Goal: Task Accomplishment & Management: Complete application form

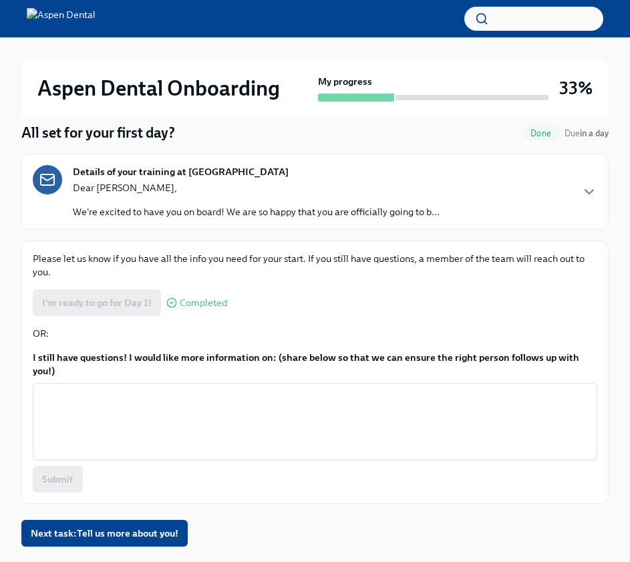
scroll to position [130, 0]
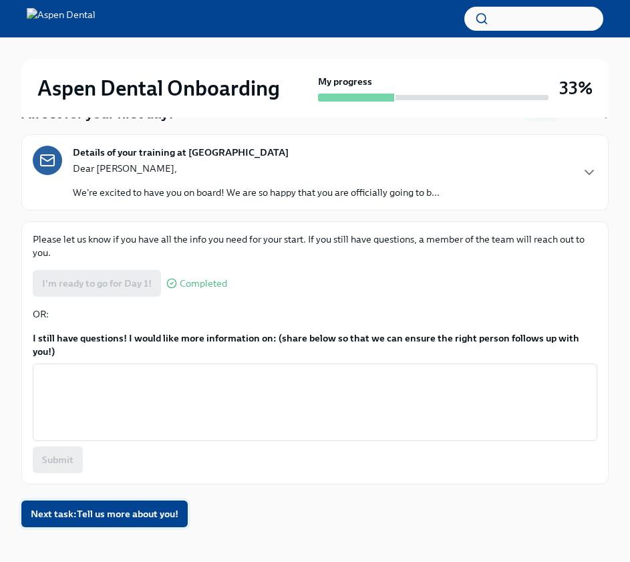
click at [146, 508] on button "Next task : Tell us more about you!" at bounding box center [104, 513] width 166 height 27
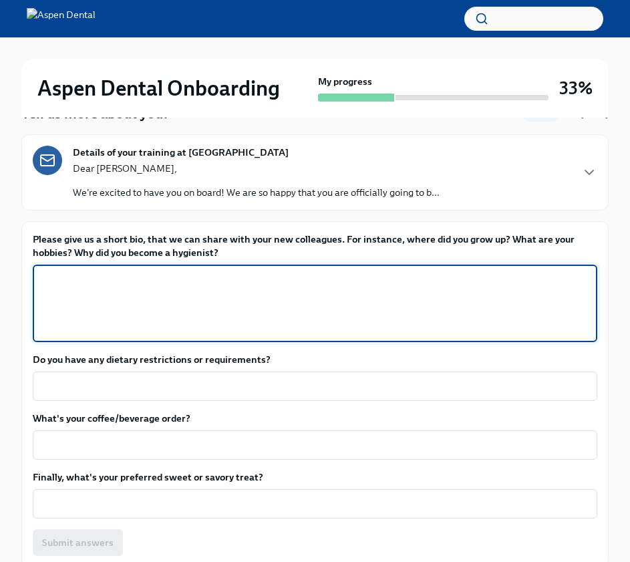
click at [192, 295] on textarea "Please give us a short bio, that we can share with your new colleagues. For ins…" at bounding box center [315, 303] width 548 height 64
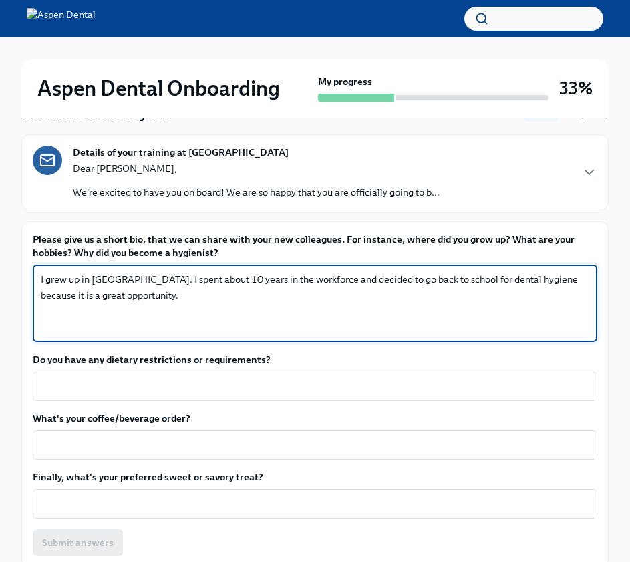
drag, startPoint x: 447, startPoint y: 293, endPoint x: 511, endPoint y: 277, distance: 66.1
click at [511, 277] on textarea "I grew up in [GEOGRAPHIC_DATA]. I spent about 10 years in the workforce and dec…" at bounding box center [315, 303] width 548 height 64
drag, startPoint x: 418, startPoint y: 299, endPoint x: 293, endPoint y: 285, distance: 125.7
click at [293, 285] on textarea "I grew up in [GEOGRAPHIC_DATA]. I spent about 10 years in the workforce and dec…" at bounding box center [315, 303] width 548 height 64
type textarea "I grew up in [GEOGRAPHIC_DATA]. I spent about 10 years in the workforce. I deci…"
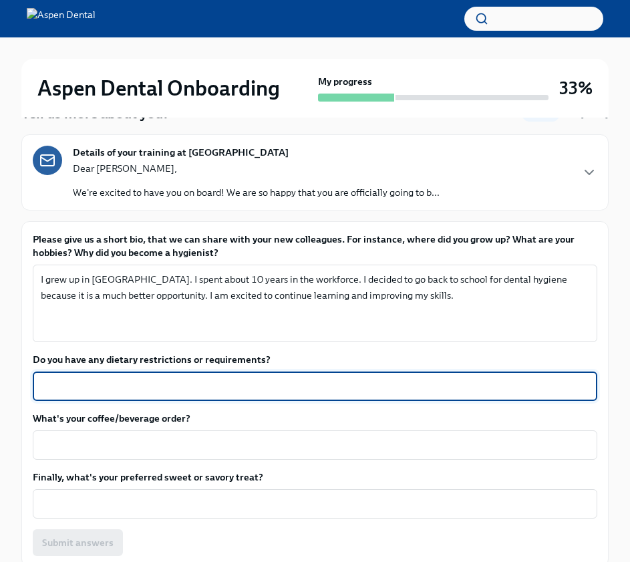
click at [228, 386] on textarea "Do you have any dietary restrictions or requirements?" at bounding box center [315, 386] width 548 height 16
type textarea "No"
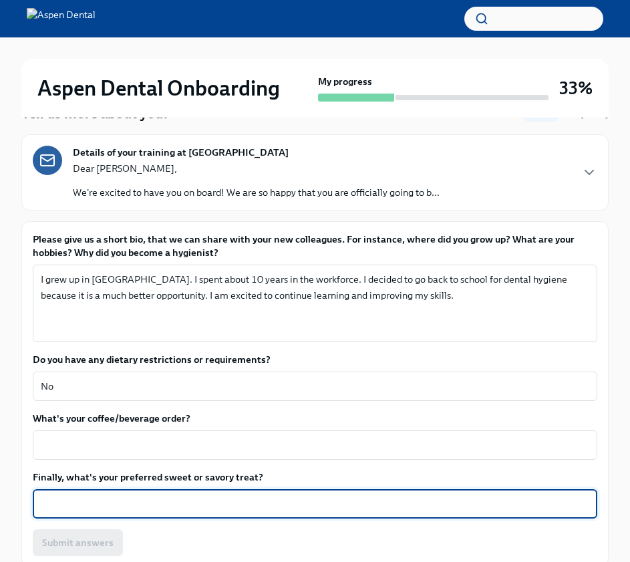
click at [265, 503] on textarea "Finally, what's your preferred sweet or savory treat?" at bounding box center [315, 504] width 548 height 16
type textarea "Ice cream"
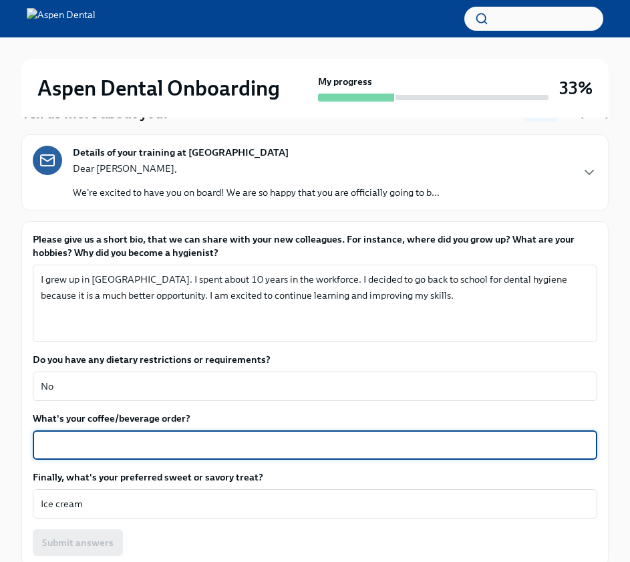
click at [240, 442] on textarea "What's your coffee/beverage order?" at bounding box center [315, 445] width 548 height 16
type textarea "B"
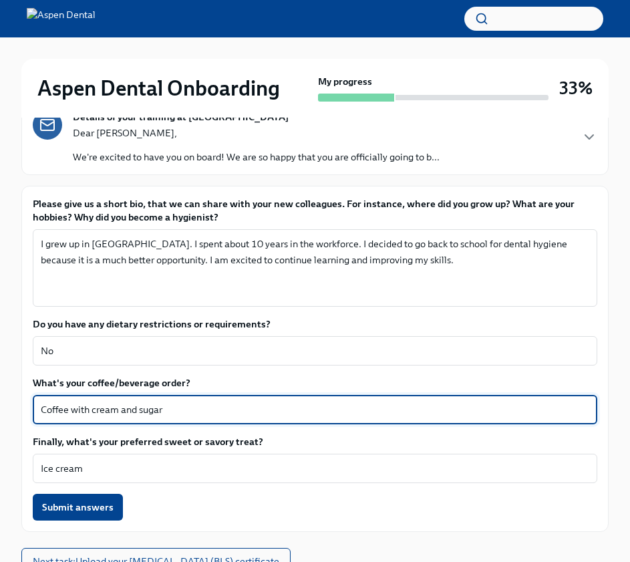
scroll to position [226, 0]
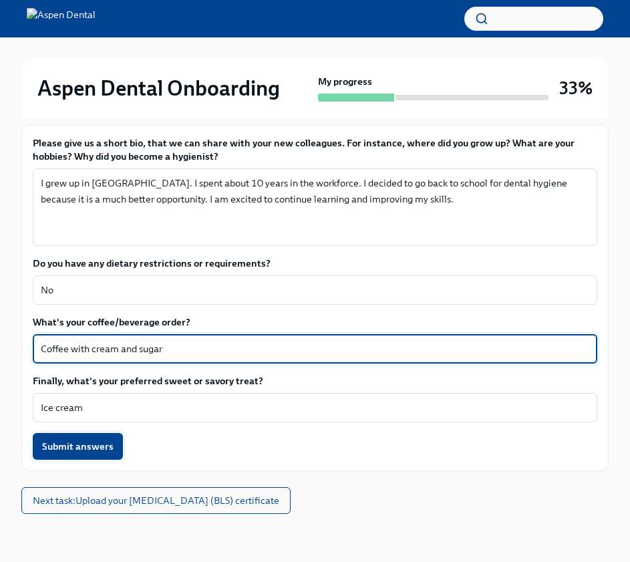
type textarea "Coffee with cream and sugar"
click at [92, 448] on span "Submit answers" at bounding box center [77, 446] width 71 height 13
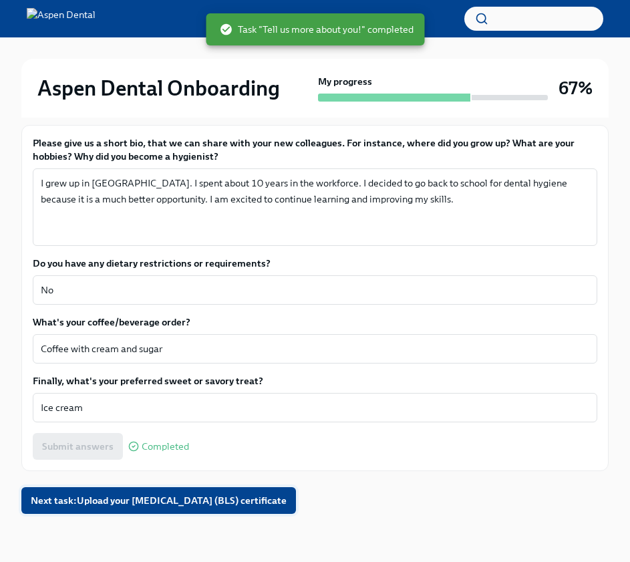
click at [157, 502] on span "Next task : Upload your [MEDICAL_DATA] (BLS) certificate" at bounding box center [159, 500] width 256 height 13
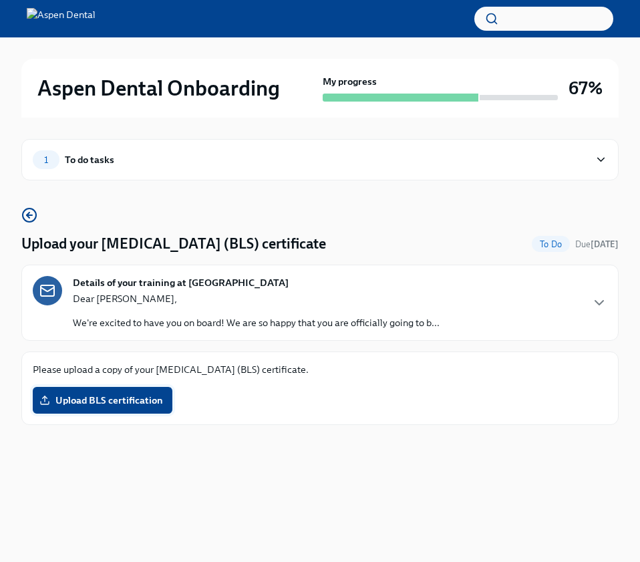
click at [71, 403] on span "Upload BLS certification" at bounding box center [102, 399] width 121 height 13
click at [0, 0] on input "Upload BLS certification" at bounding box center [0, 0] width 0 height 0
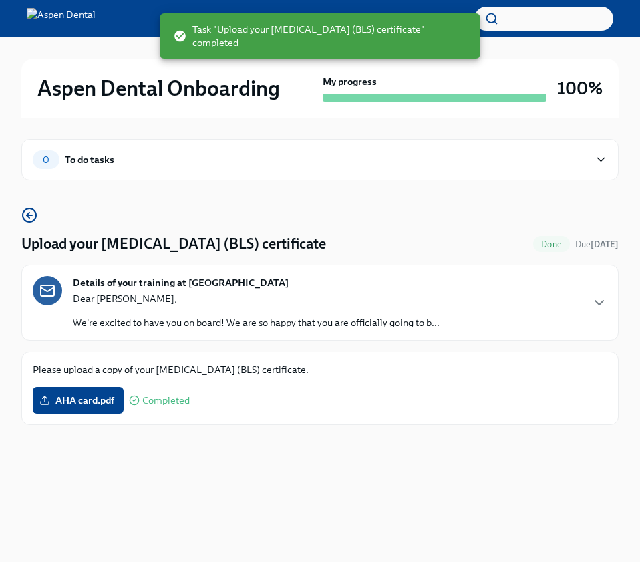
click at [279, 453] on div "0 To do tasks Upload your [MEDICAL_DATA] (BLS) certificate Done Due [DATE] Deta…" at bounding box center [319, 295] width 597 height 355
